Goal: Navigation & Orientation: Go to known website

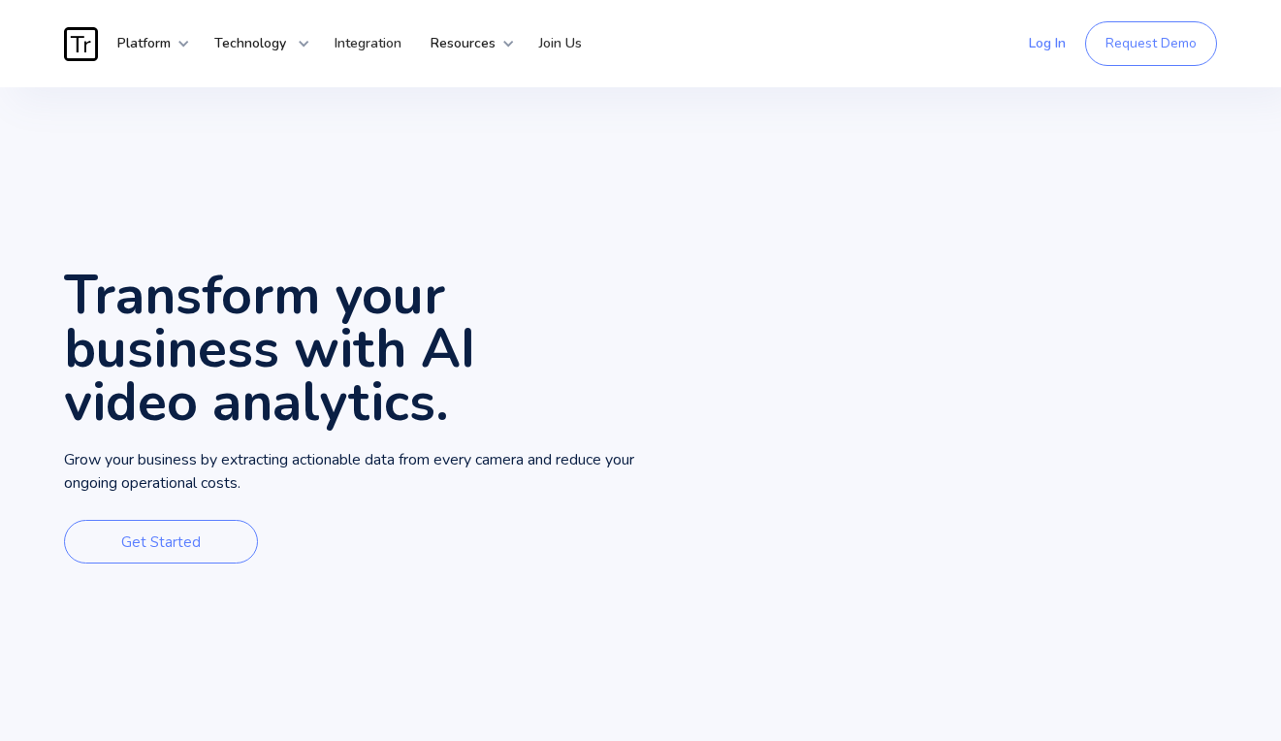
click at [1043, 32] on link "Log In" at bounding box center [1048, 44] width 66 height 58
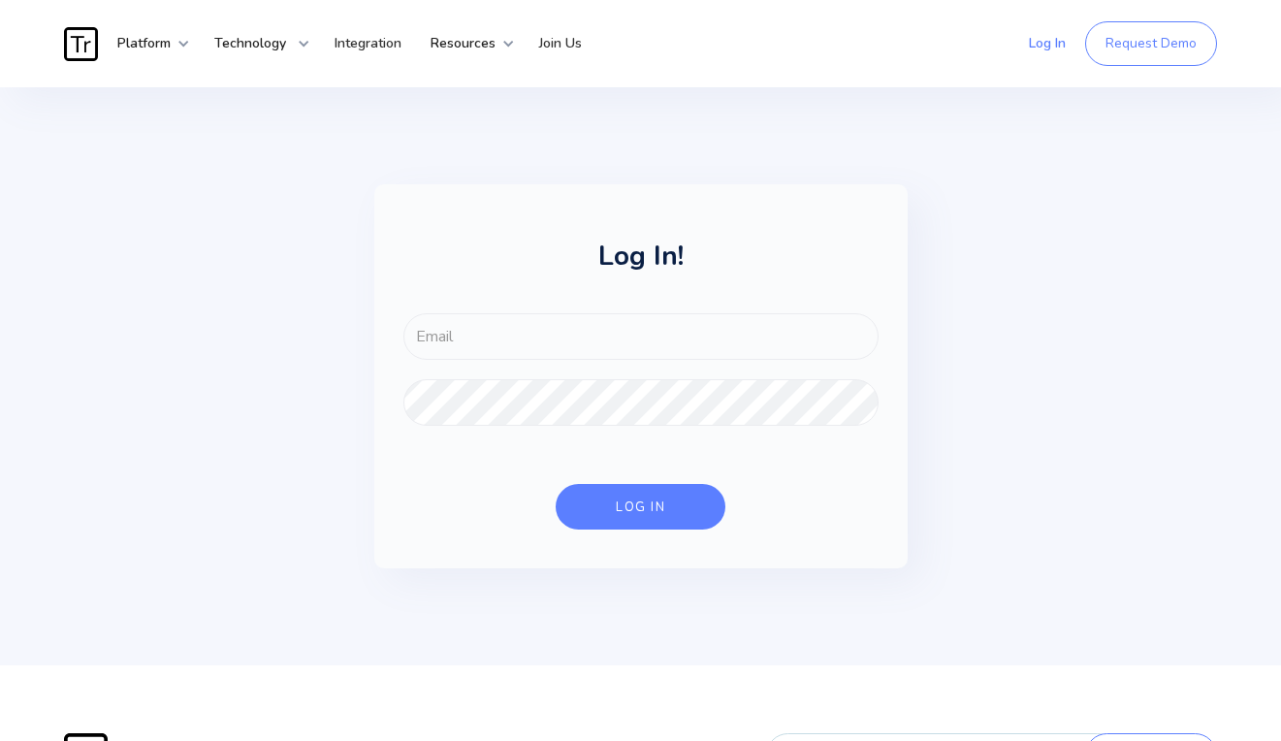
click at [1043, 47] on link "Log In" at bounding box center [1048, 44] width 66 height 58
